Goal: Information Seeking & Learning: Find specific page/section

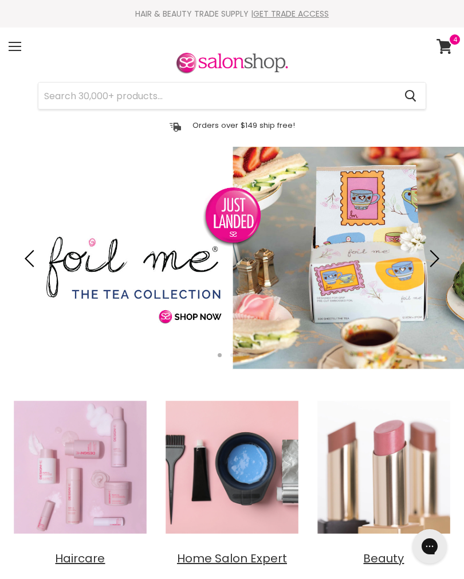
click at [455, 43] on span at bounding box center [455, 39] width 13 height 13
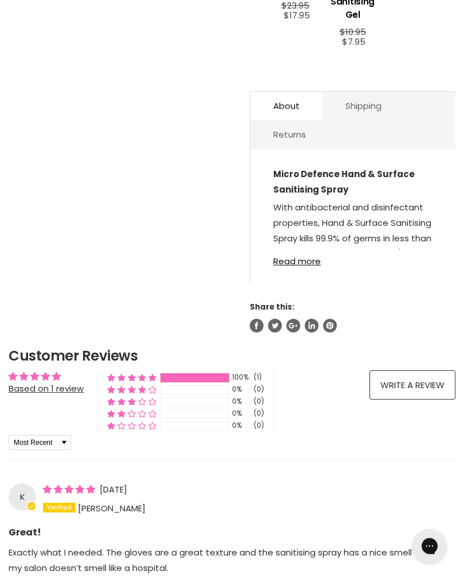
scroll to position [616, 0]
click at [317, 258] on link "Read more" at bounding box center [352, 257] width 159 height 17
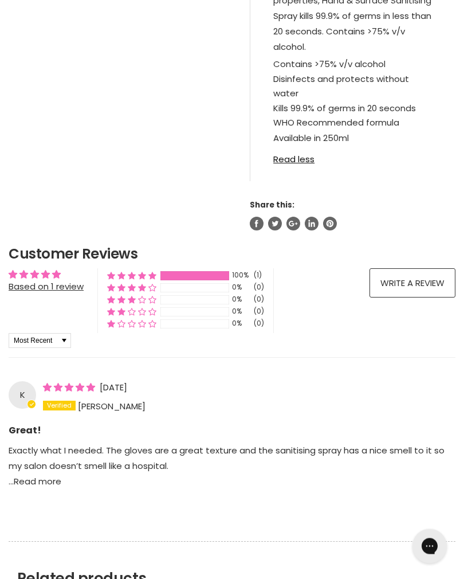
scroll to position [838, 0]
click at [307, 154] on link "Read less" at bounding box center [352, 155] width 159 height 17
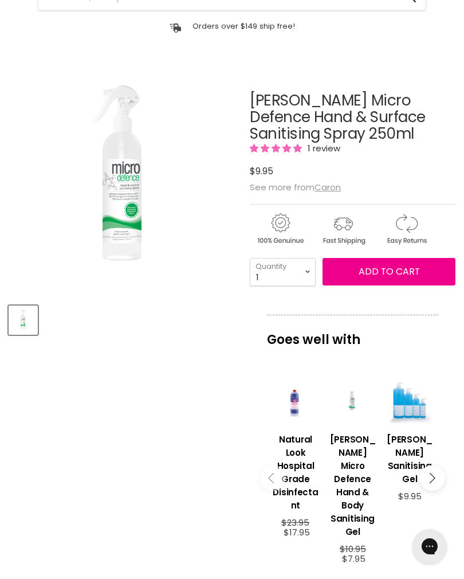
scroll to position [99, 0]
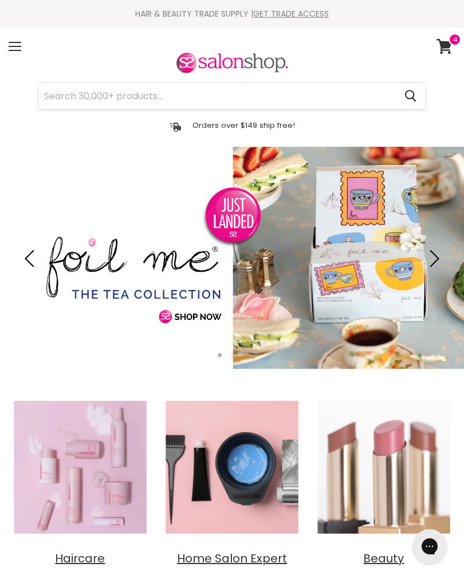
click at [447, 36] on link "View cart" at bounding box center [446, 46] width 30 height 26
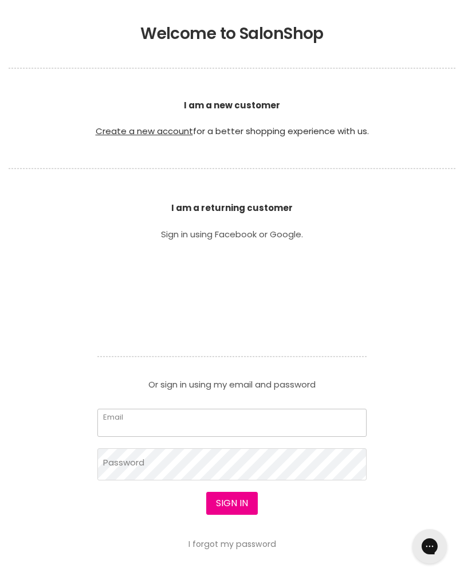
click at [261, 419] on input "Email" at bounding box center [231, 422] width 269 height 28
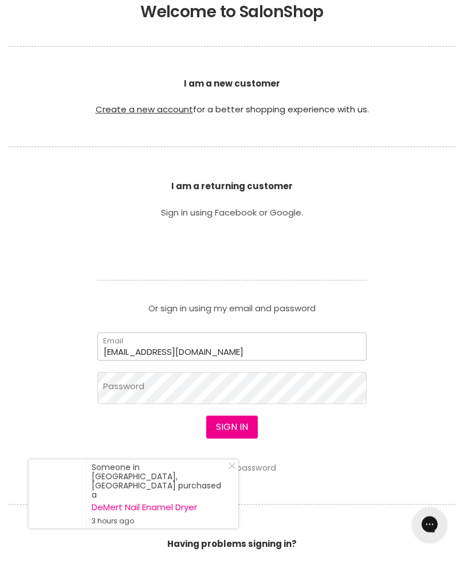
type input "wynwok@gmail.com"
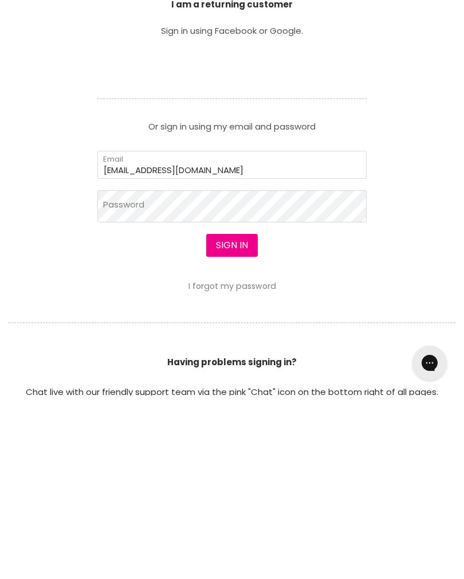
click at [249, 417] on button "Sign in" at bounding box center [232, 428] width 52 height 23
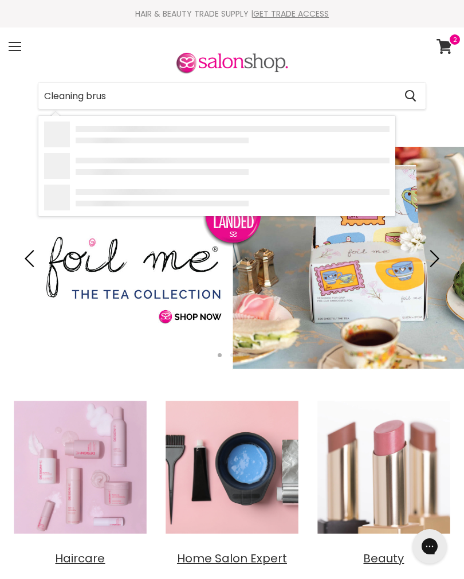
type input "Cleaning brush"
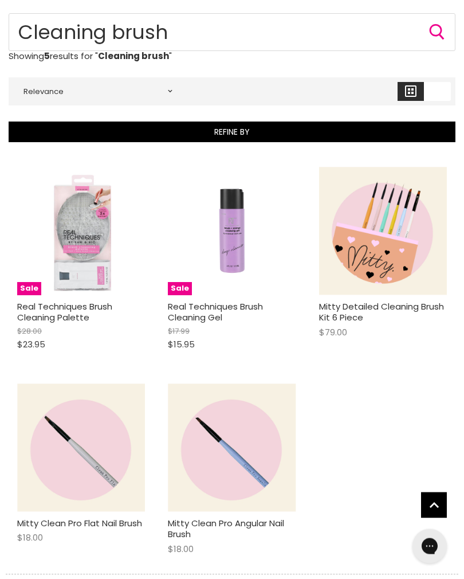
scroll to position [150, 0]
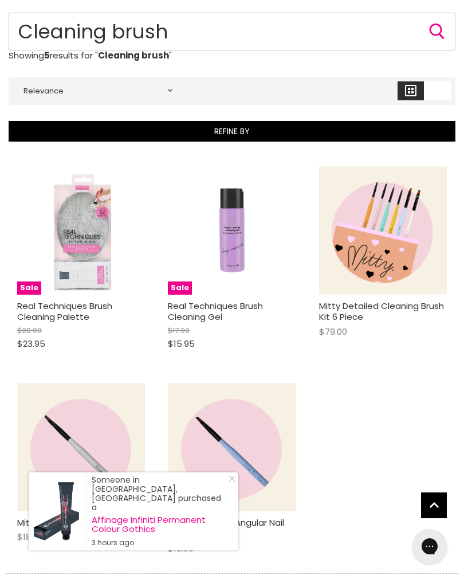
click at [108, 37] on input "Cleaning brush" at bounding box center [232, 32] width 447 height 38
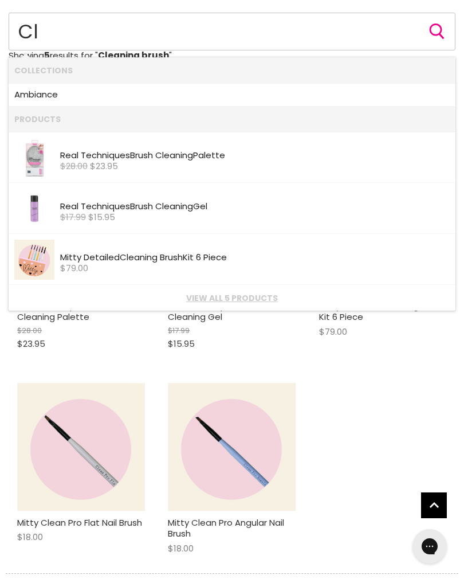
type input "C"
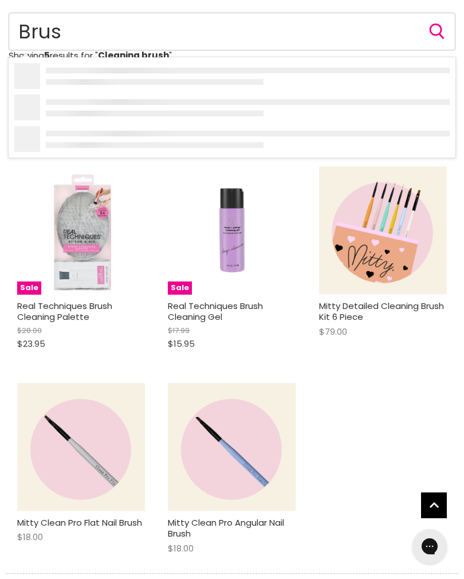
type input "Brush"
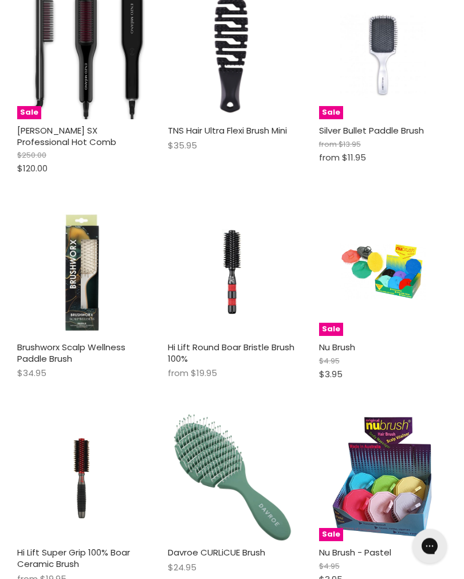
scroll to position [15555, 0]
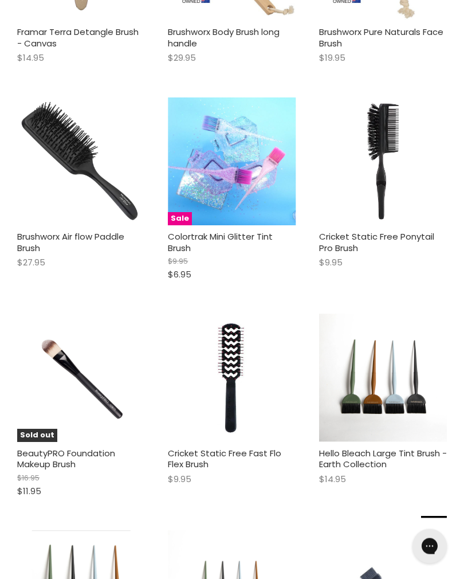
scroll to position [22809, 0]
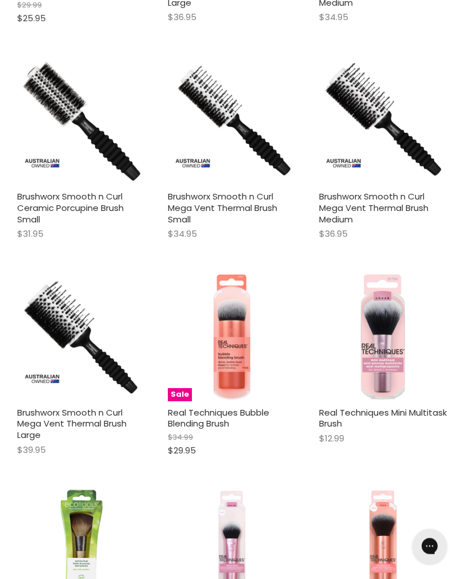
scroll to position [23919, 0]
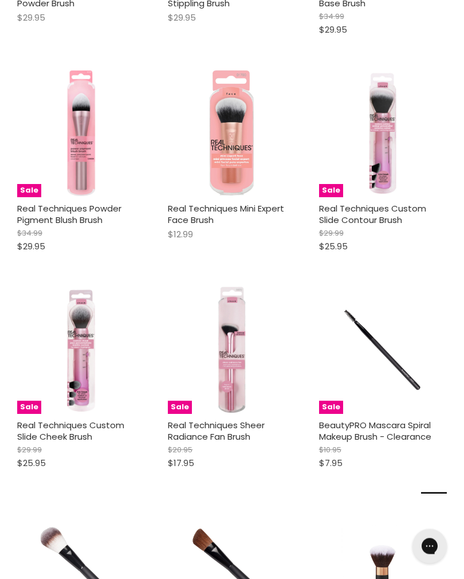
scroll to position [25843, 0]
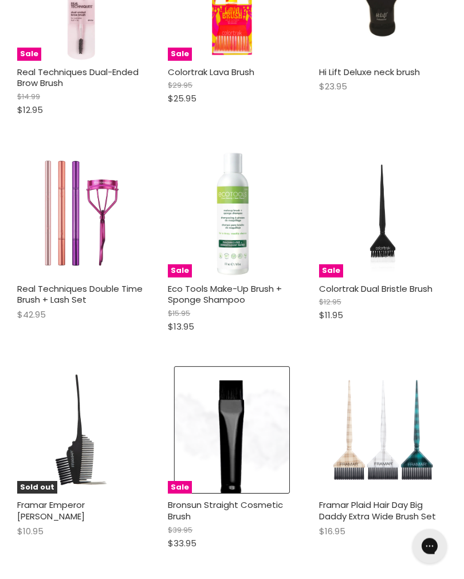
scroll to position [26631, 0]
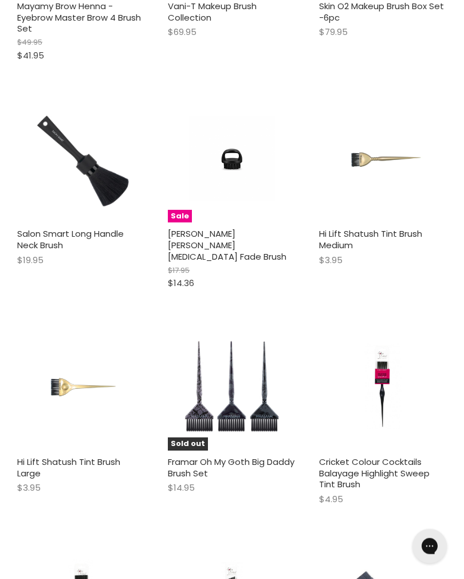
scroll to position [29918, 0]
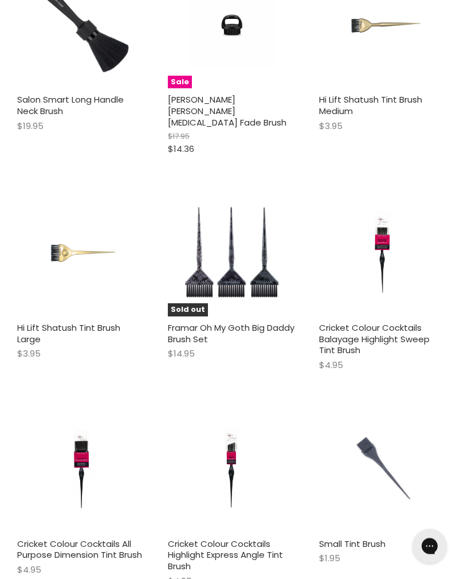
scroll to position [30055, 0]
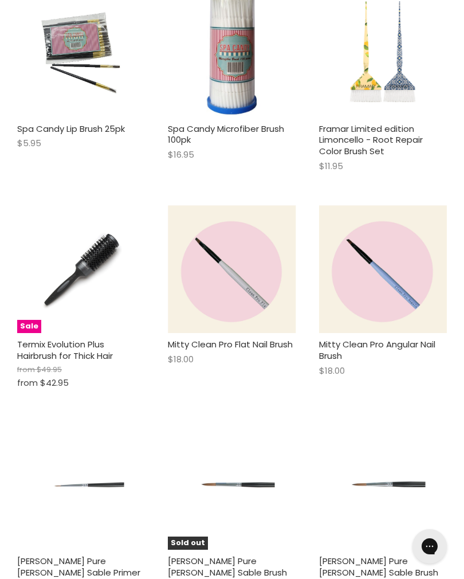
scroll to position [31789, 0]
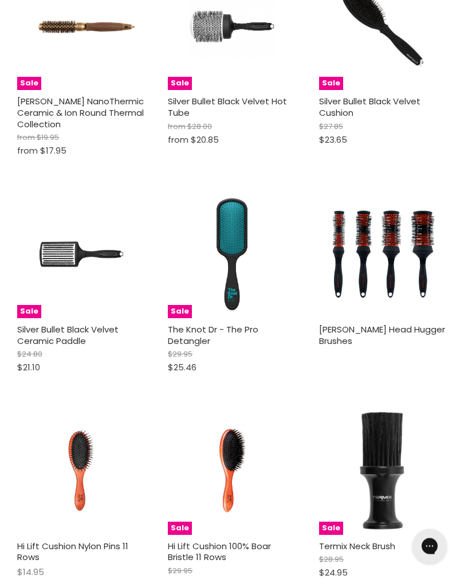
scroll to position [35046, 0]
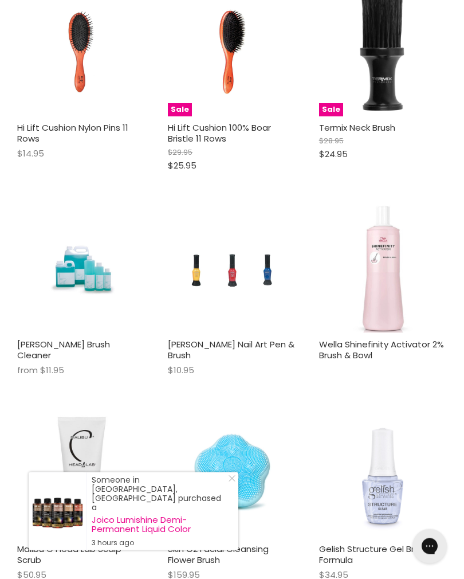
scroll to position [35464, 0]
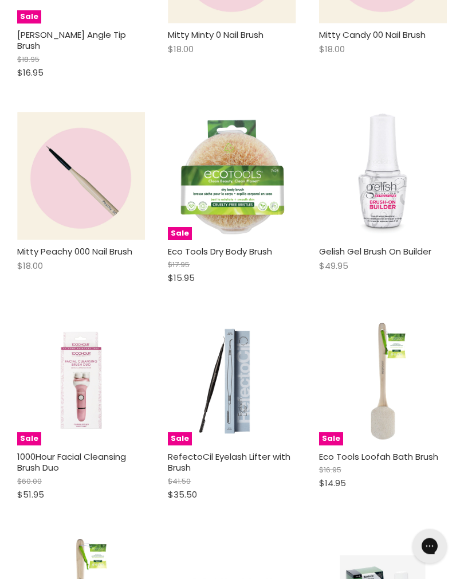
scroll to position [36810, 0]
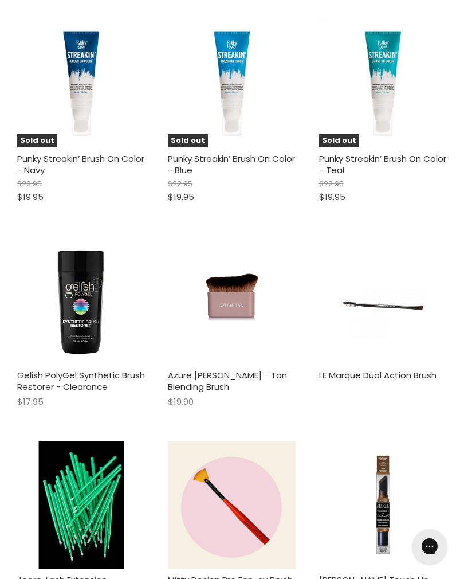
scroll to position [38592, 0]
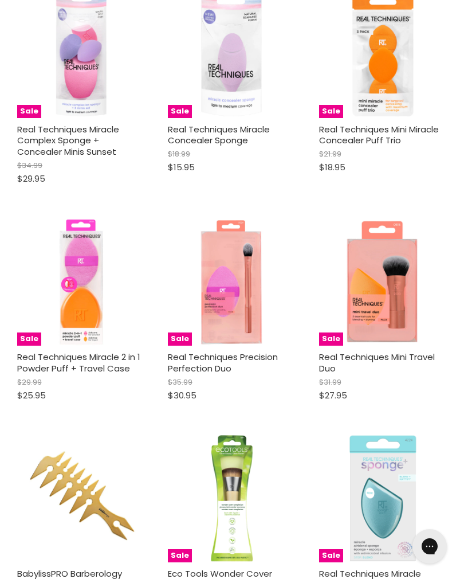
scroll to position [40559, 0]
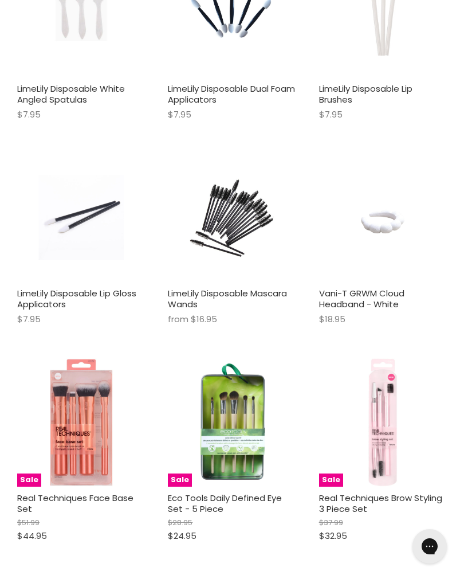
scroll to position [42098, 0]
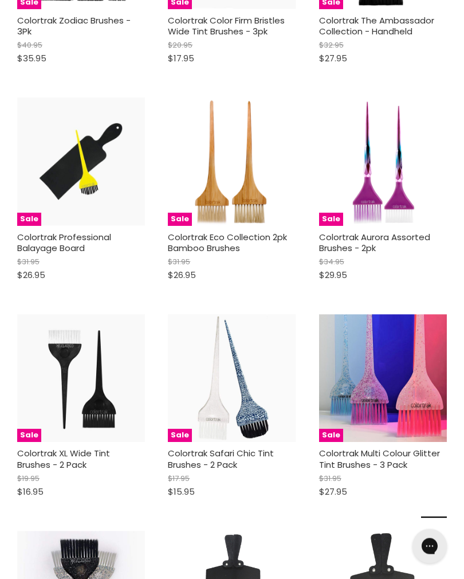
scroll to position [44053, 0]
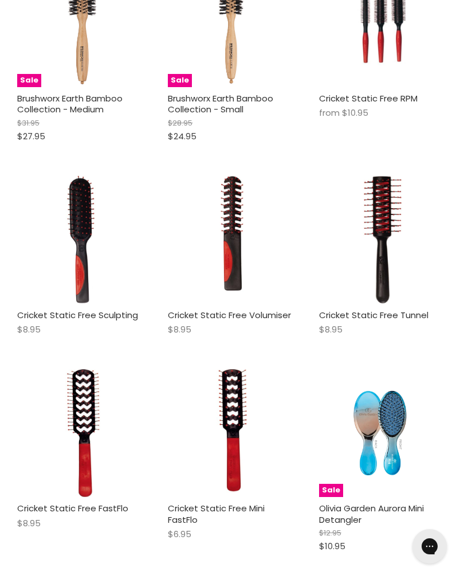
scroll to position [34194, 0]
